Goal: Information Seeking & Learning: Check status

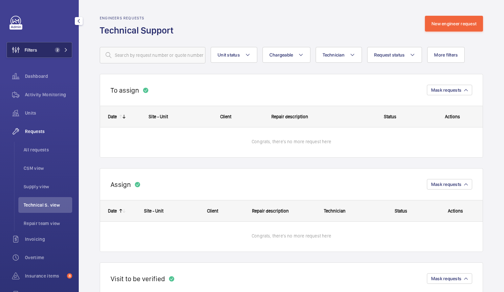
click at [56, 49] on span "2" at bounding box center [57, 49] width 5 height 5
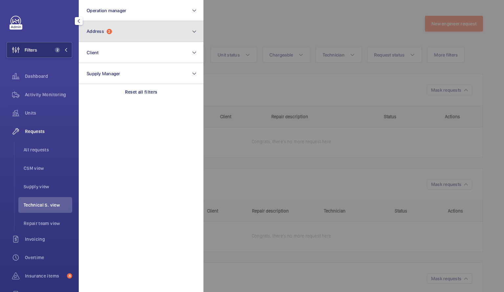
click at [155, 39] on button "Address 2" at bounding box center [141, 31] width 125 height 21
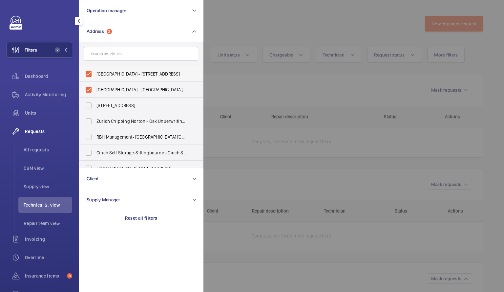
click at [90, 74] on label "[GEOGRAPHIC_DATA] - [STREET_ADDRESS]" at bounding box center [136, 74] width 114 height 16
click at [90, 74] on input "[GEOGRAPHIC_DATA] - [STREET_ADDRESS]" at bounding box center [88, 73] width 13 height 13
checkbox input "false"
click at [89, 89] on label "[GEOGRAPHIC_DATA] - [GEOGRAPHIC_DATA], [STREET_ADDRESS]" at bounding box center [136, 90] width 114 height 16
click at [89, 89] on input "[GEOGRAPHIC_DATA] - [GEOGRAPHIC_DATA], [STREET_ADDRESS]" at bounding box center [88, 89] width 13 height 13
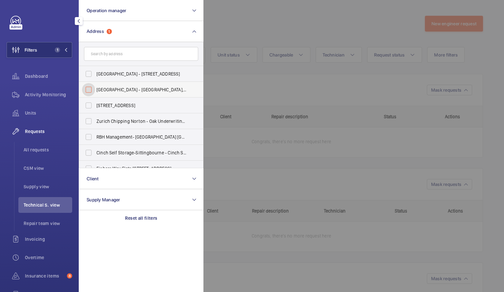
checkbox input "false"
click at [334, 24] on div at bounding box center [455, 146] width 504 height 292
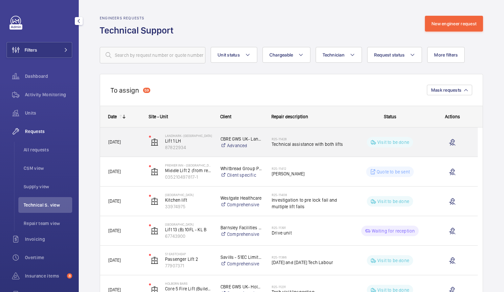
click at [214, 138] on div "CBRE GWS UK- Landmark [GEOGRAPHIC_DATA] Advanced" at bounding box center [238, 142] width 51 height 26
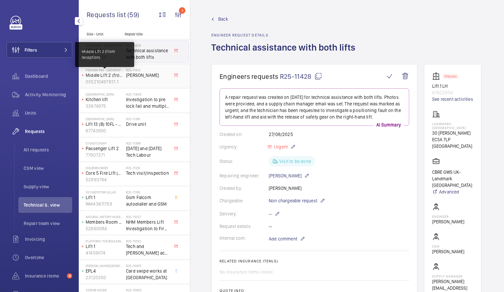
click at [119, 74] on p "Middle Lift 2 (from reception)" at bounding box center [105, 75] width 38 height 7
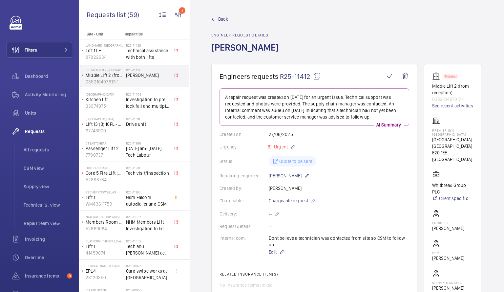
click at [212, 19] on mat-icon at bounding box center [212, 19] width 3 height 3
click at [445, 39] on div "Back Engineer request details [PERSON_NAME]" at bounding box center [347, 40] width 272 height 48
click at [153, 52] on span "Technical assistance with both lifts" at bounding box center [147, 53] width 43 height 13
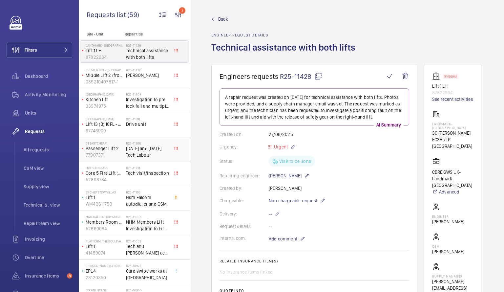
click at [148, 152] on span "[DATE] and [DATE] Tech Labour" at bounding box center [147, 151] width 43 height 13
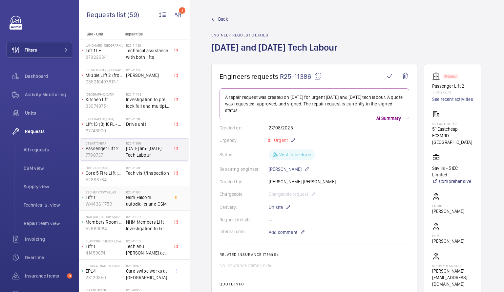
drag, startPoint x: 145, startPoint y: 177, endPoint x: 118, endPoint y: 199, distance: 34.7
click at [118, 199] on p "Lift 1" at bounding box center [105, 197] width 38 height 7
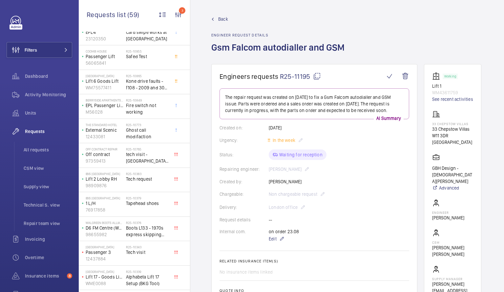
scroll to position [238, 0]
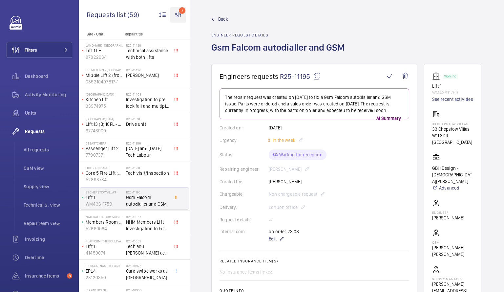
click at [179, 14] on wm-front-icon-button "3" at bounding box center [178, 15] width 16 height 16
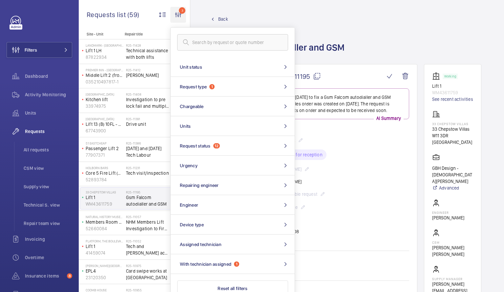
click at [179, 14] on wm-front-icon-button "3" at bounding box center [178, 15] width 16 height 16
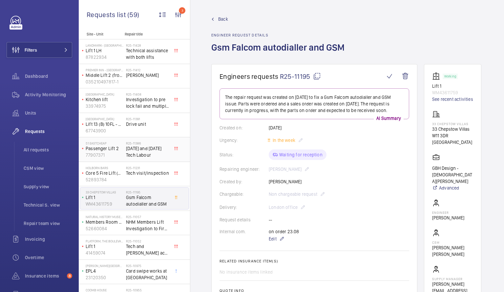
click at [139, 152] on span "[DATE] and [DATE] Tech Labour" at bounding box center [147, 151] width 43 height 13
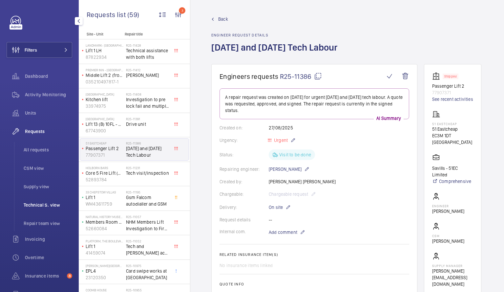
click at [46, 202] on span "Technical S. view" at bounding box center [48, 204] width 49 height 7
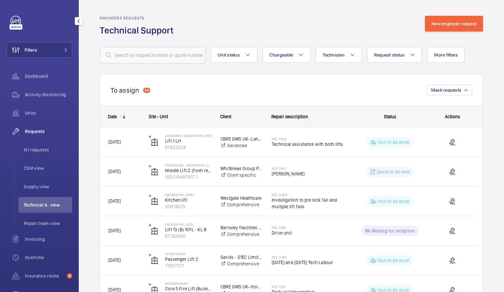
click at [41, 202] on span "Technical S. view" at bounding box center [48, 204] width 49 height 7
click at [50, 204] on span "Technical S. view" at bounding box center [48, 204] width 49 height 7
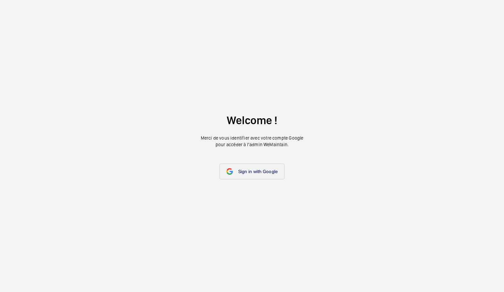
click at [238, 169] on span "Sign in with Google" at bounding box center [258, 171] width 40 height 5
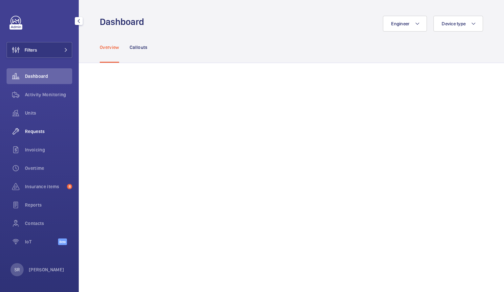
click at [43, 132] on span "Requests" at bounding box center [48, 131] width 47 height 7
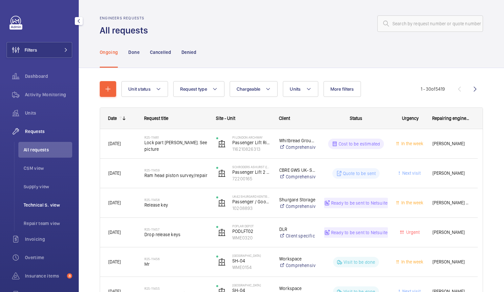
click at [37, 205] on span "Technical S. view" at bounding box center [48, 204] width 49 height 7
